Goal: Task Accomplishment & Management: Use online tool/utility

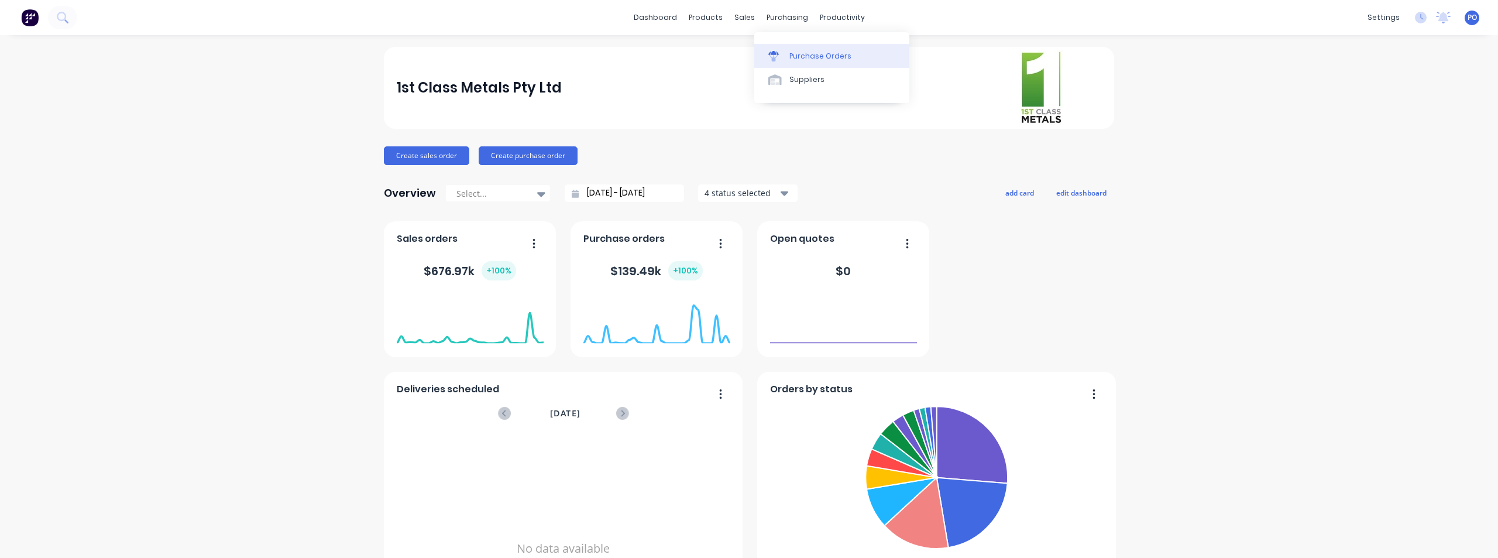
click at [804, 55] on div "Purchase Orders" at bounding box center [820, 56] width 62 height 11
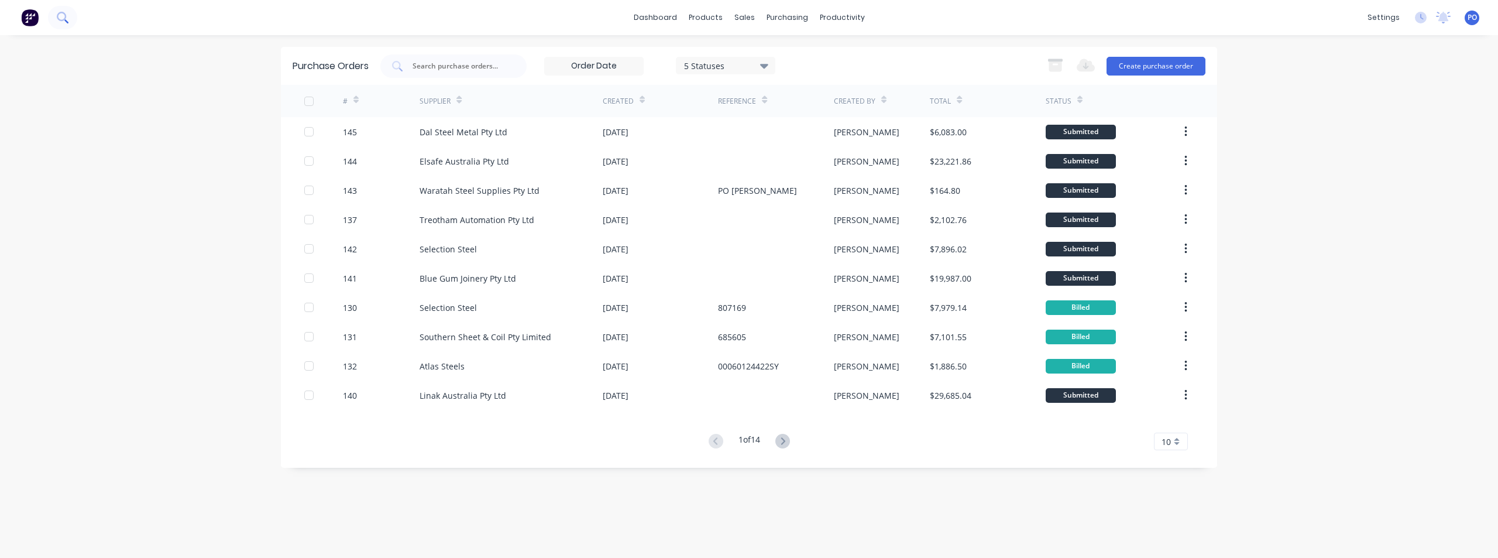
click at [62, 15] on icon at bounding box center [62, 17] width 11 height 11
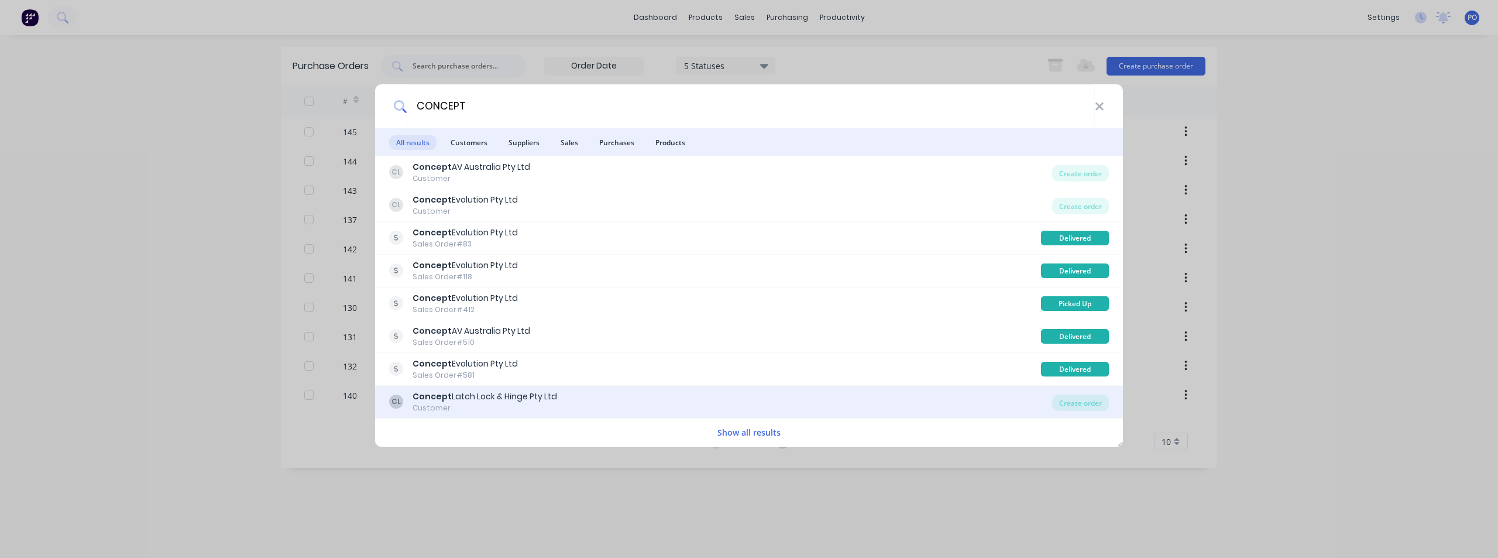
type input "CONCEPT"
click at [434, 397] on b "Concept" at bounding box center [432, 396] width 39 height 12
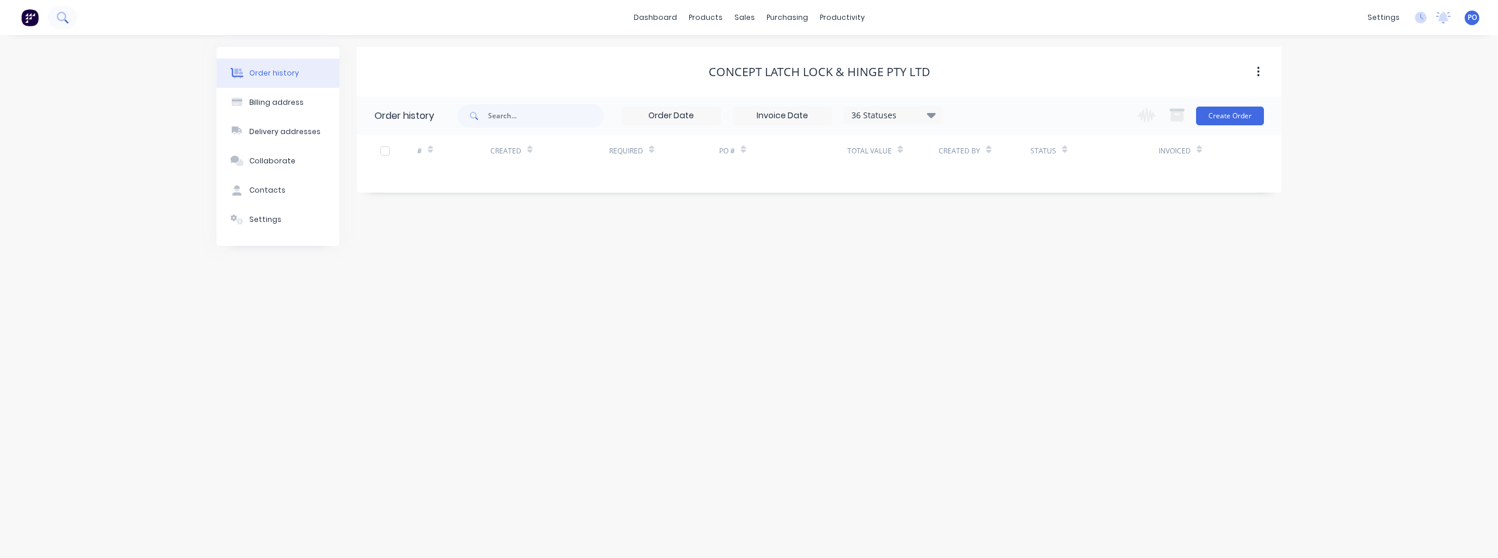
click at [63, 14] on icon at bounding box center [62, 17] width 11 height 11
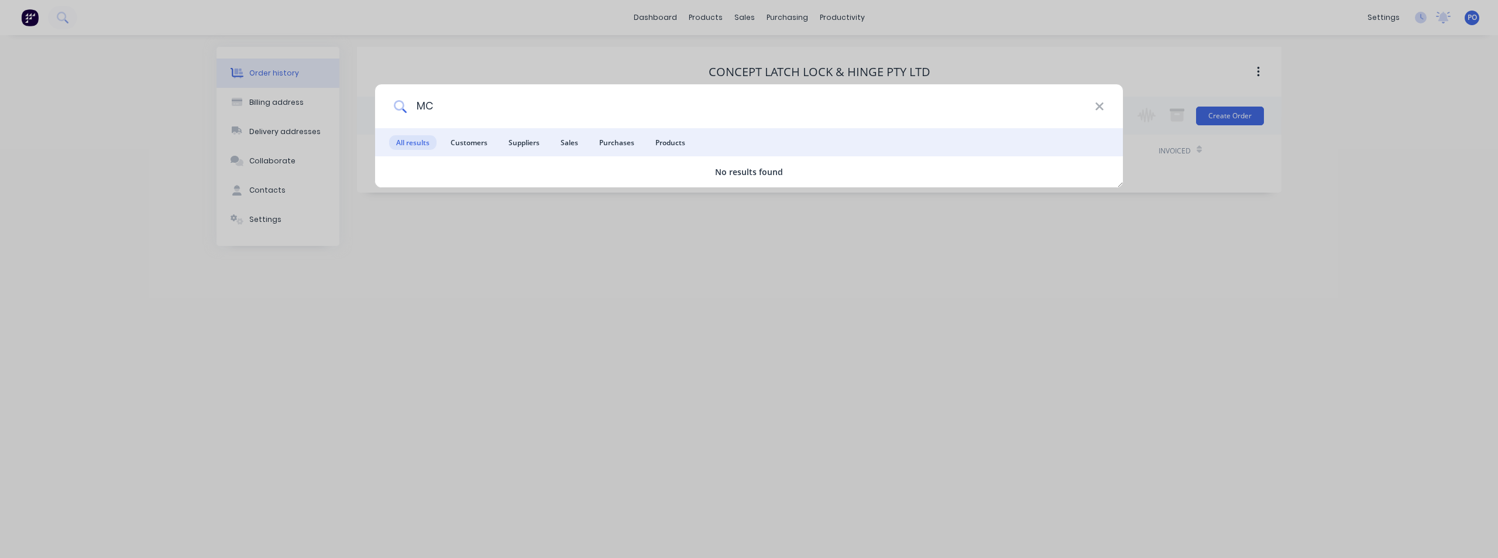
type input "M"
